Goal: Task Accomplishment & Management: Use online tool/utility

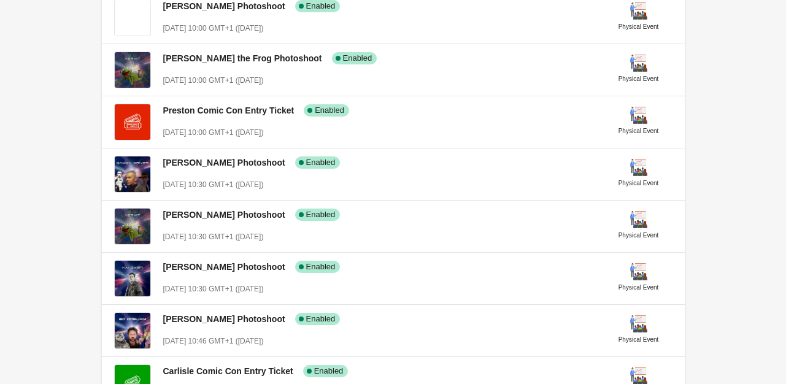
scroll to position [338, 0]
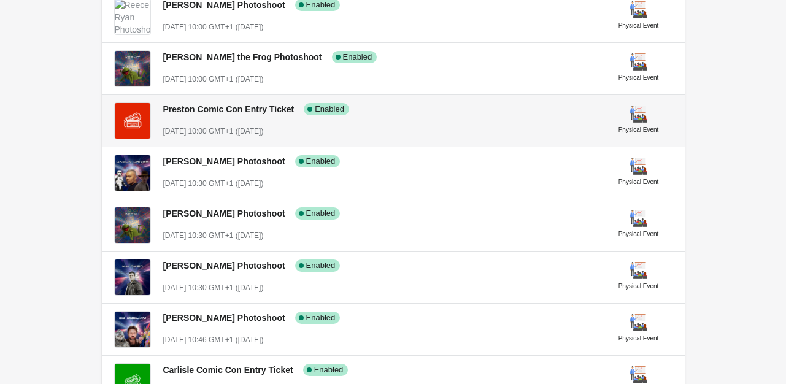
click at [271, 112] on span "Preston Comic Con Entry Ticket" at bounding box center [228, 109] width 131 height 10
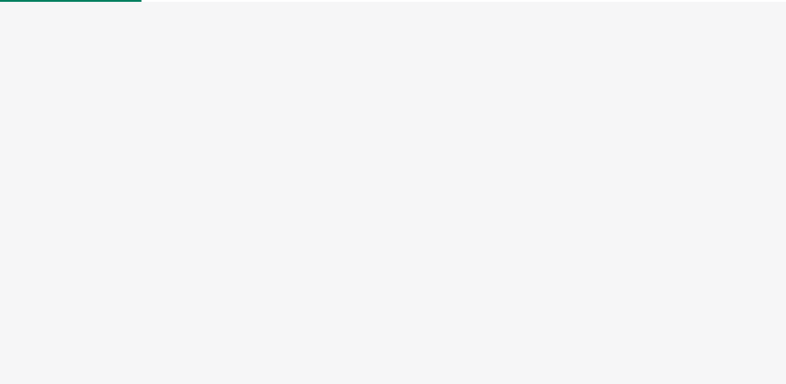
select select "physical"
select select "US"
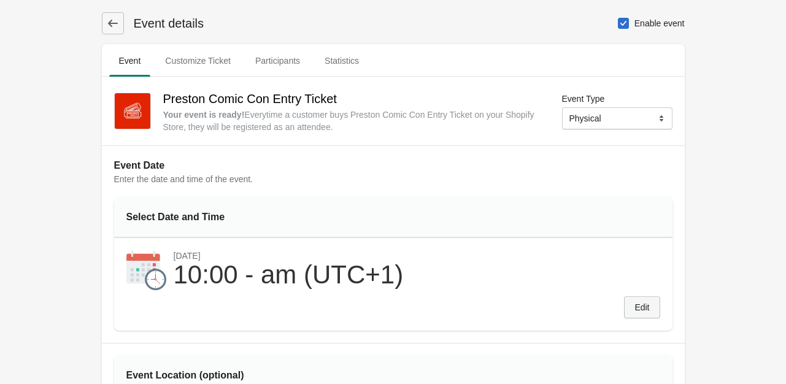
click at [639, 303] on span "Edit" at bounding box center [642, 308] width 15 height 10
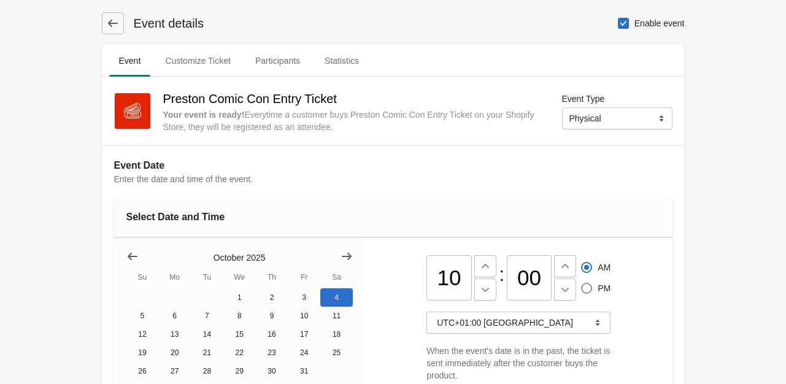
click at [529, 278] on input "00" at bounding box center [529, 277] width 45 height 45
type input "30"
click at [594, 246] on div "10 : 30 AM PM UTC+01:00 [GEOGRAPHIC_DATA] When the event's date is in the past,…" at bounding box center [519, 315] width 184 height 155
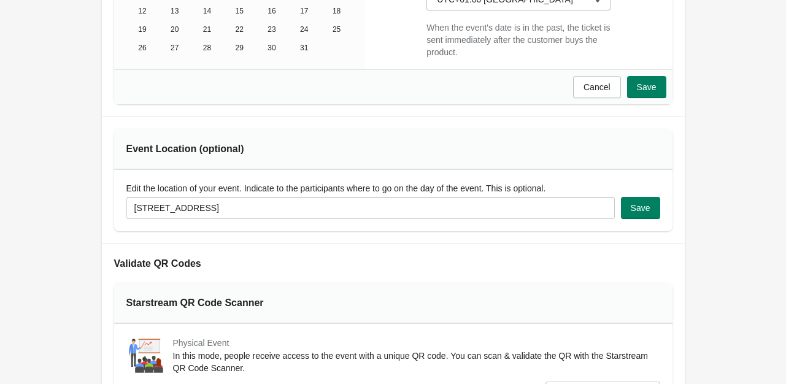
scroll to position [307, 0]
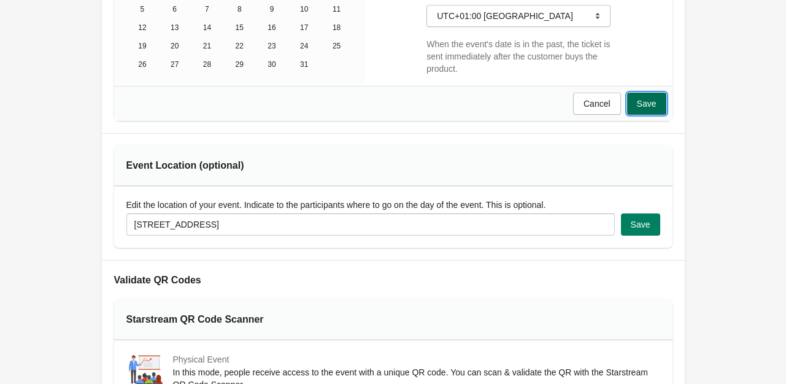
drag, startPoint x: 638, startPoint y: 104, endPoint x: 653, endPoint y: 114, distance: 18.0
click at [653, 114] on button "Save" at bounding box center [646, 104] width 39 height 22
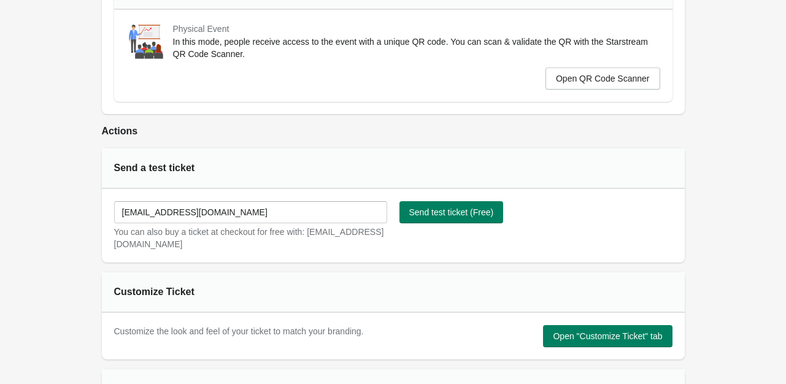
scroll to position [0, 0]
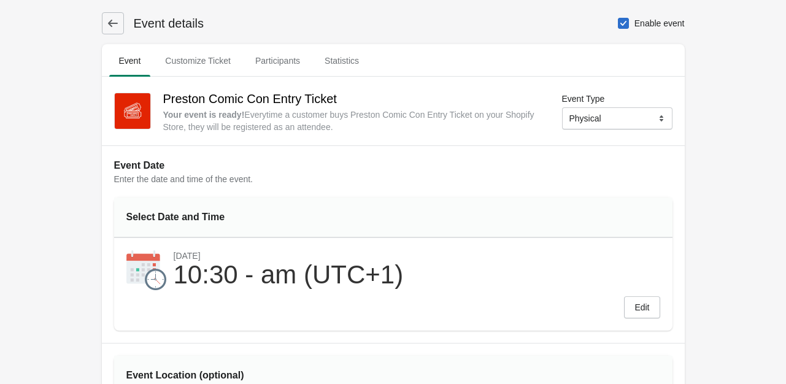
click at [110, 20] on icon at bounding box center [113, 23] width 12 height 12
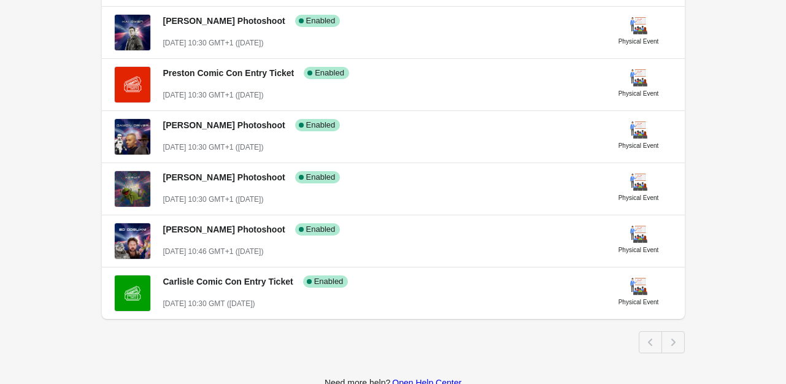
scroll to position [515, 0]
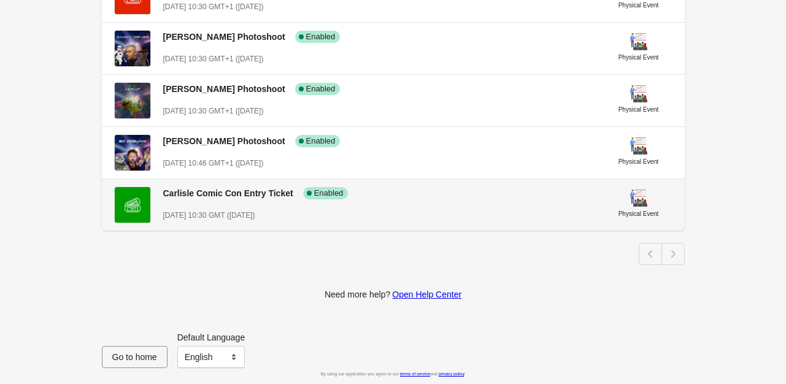
click at [202, 191] on span "Carlisle Comic Con Entry Ticket" at bounding box center [228, 193] width 130 height 10
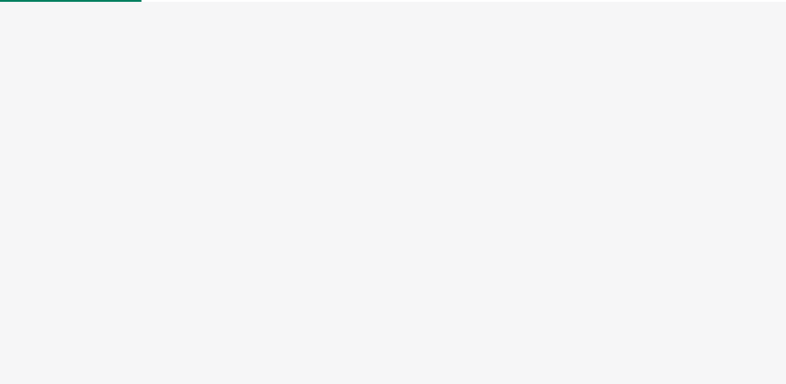
select select "physical"
select select "US"
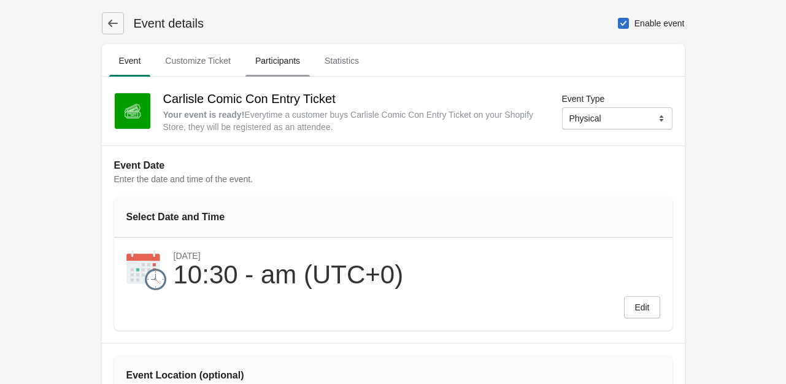
click at [272, 66] on span "Participants" at bounding box center [277, 61] width 64 height 22
select select "US"
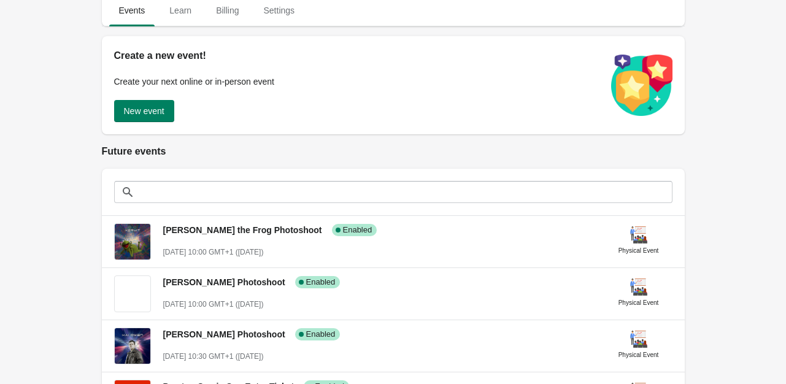
scroll to position [114, 0]
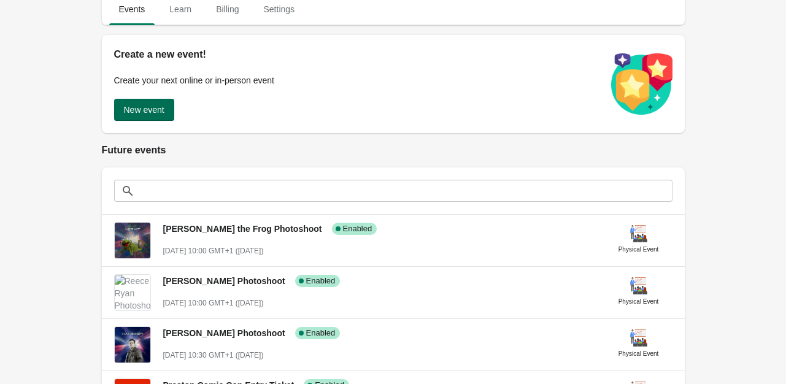
click at [169, 104] on button "New event" at bounding box center [144, 110] width 60 height 22
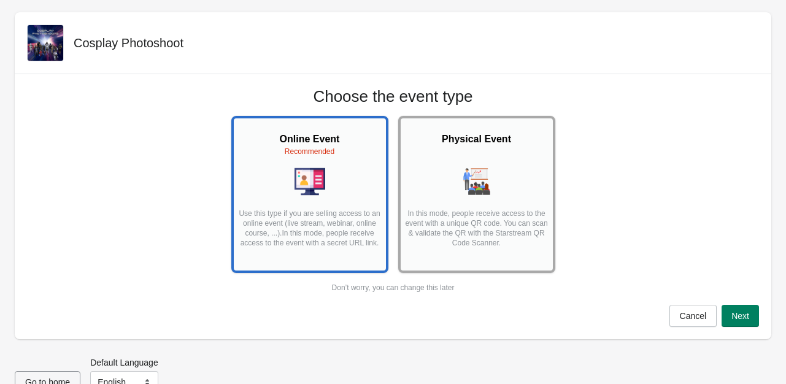
click at [479, 218] on p "In this mode, people receive access to the event with a unique QR code. You can…" at bounding box center [476, 233] width 145 height 49
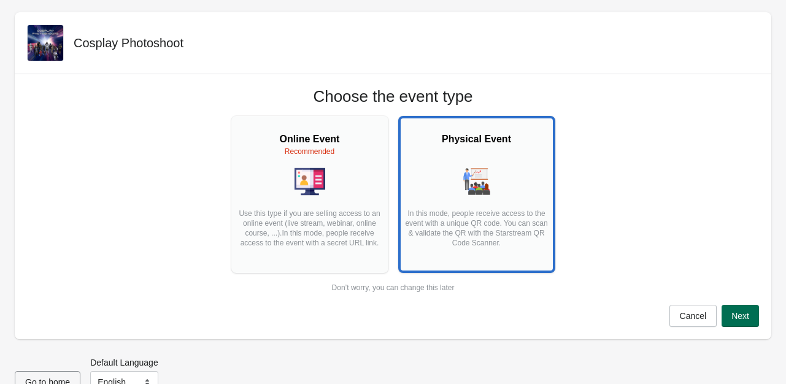
click at [758, 308] on button "Next" at bounding box center [740, 316] width 37 height 22
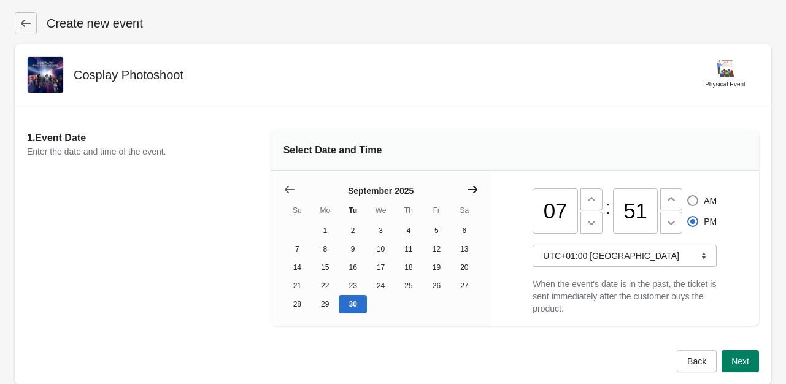
click at [481, 195] on button "Show next month, October 2025" at bounding box center [472, 190] width 22 height 22
click at [472, 230] on button "4" at bounding box center [464, 231] width 28 height 18
drag, startPoint x: 559, startPoint y: 214, endPoint x: 571, endPoint y: 212, distance: 12.3
click at [571, 212] on input "07" at bounding box center [555, 210] width 45 height 45
type input "0"
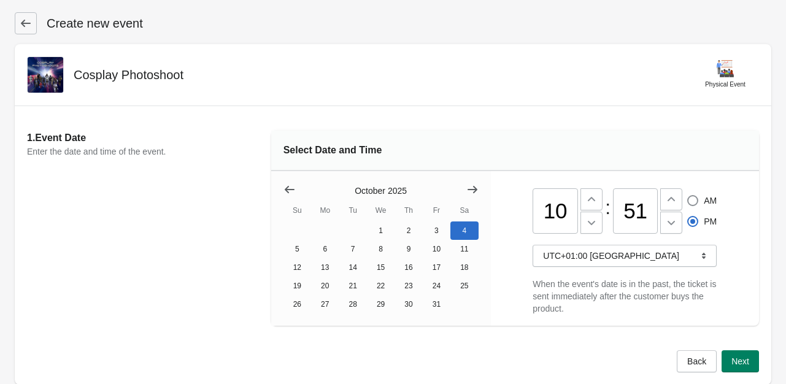
type input "10"
radio input "true"
radio input "false"
type input "30"
click at [736, 366] on span "Next" at bounding box center [740, 362] width 18 height 10
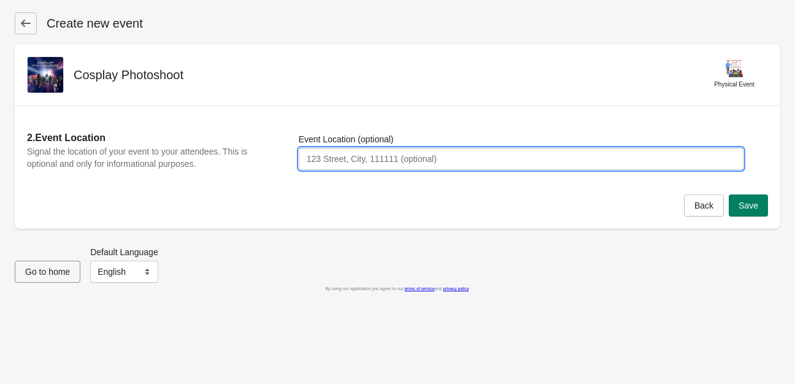
click at [563, 155] on input "Event Location (optional)" at bounding box center [521, 159] width 445 height 22
type input "[STREET_ADDRESS]"
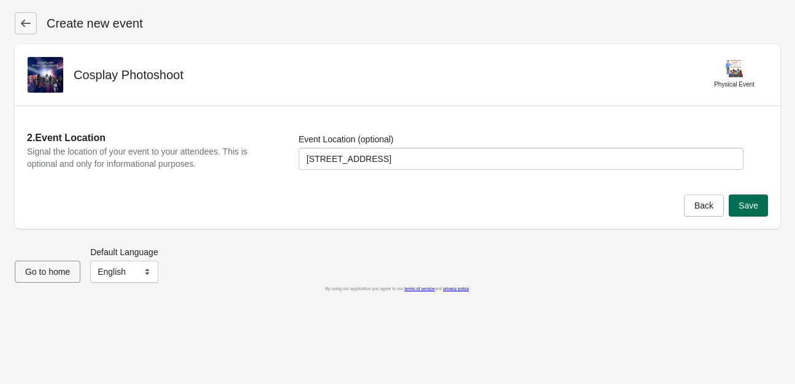
click at [741, 203] on span "Save" at bounding box center [749, 206] width 20 height 10
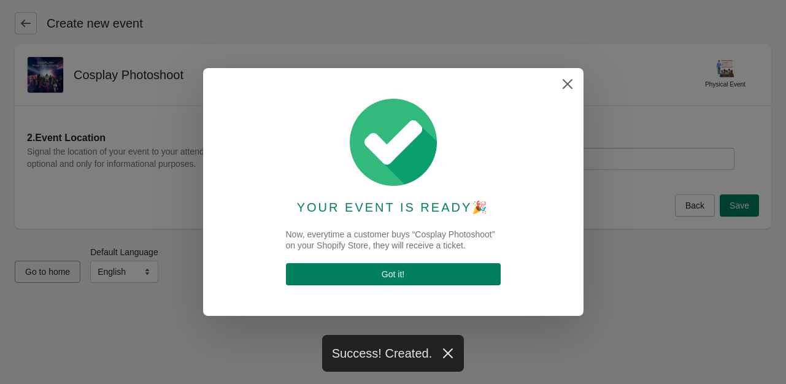
click at [398, 289] on div "YOUR EVENT IS READY 🎉 Now, everytime a customer buys “Cosplay Photoshoot” on yo…" at bounding box center [393, 191] width 356 height 223
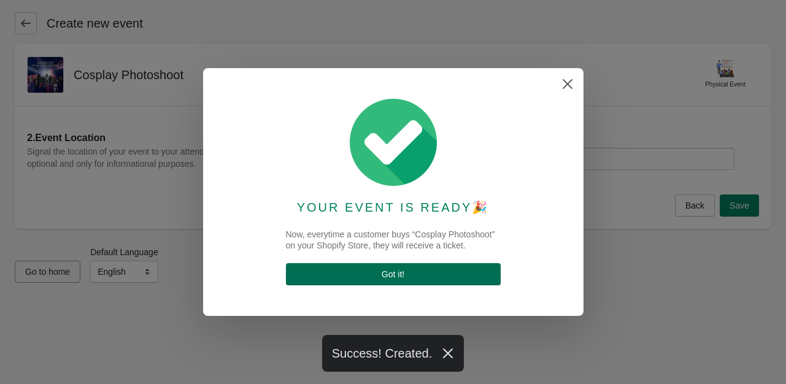
click at [407, 267] on button "Got it !" at bounding box center [393, 274] width 215 height 22
select select "physical"
select select "US"
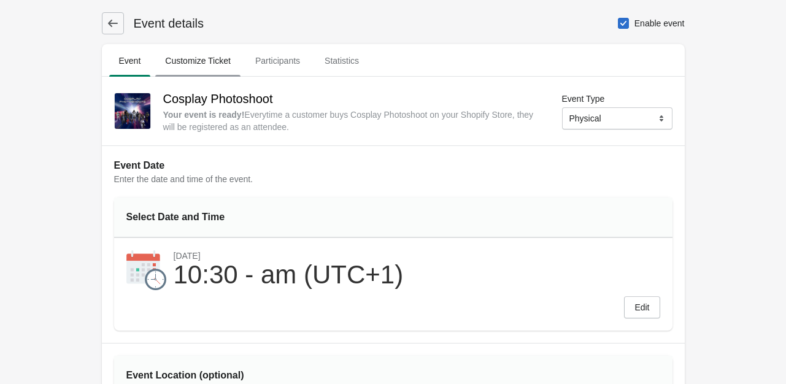
click at [210, 56] on span "Customize Ticket" at bounding box center [197, 61] width 85 height 22
